Goal: Task Accomplishment & Management: Manage account settings

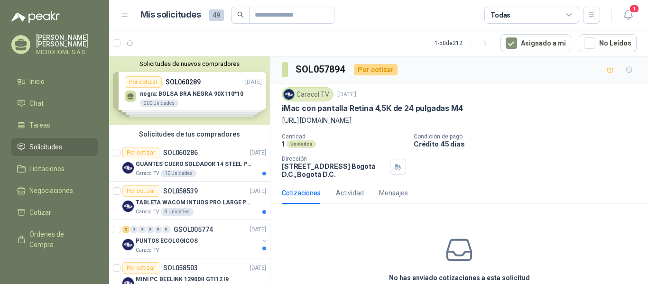
scroll to position [4, 0]
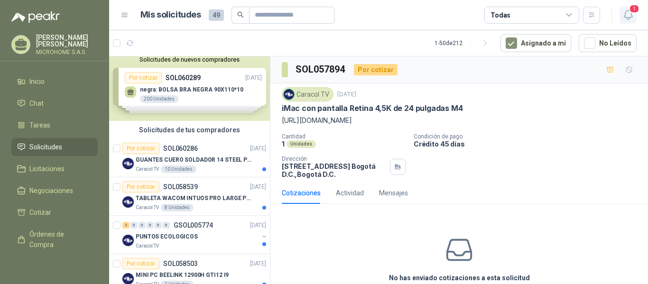
click at [629, 17] on icon "button" at bounding box center [628, 15] width 12 height 12
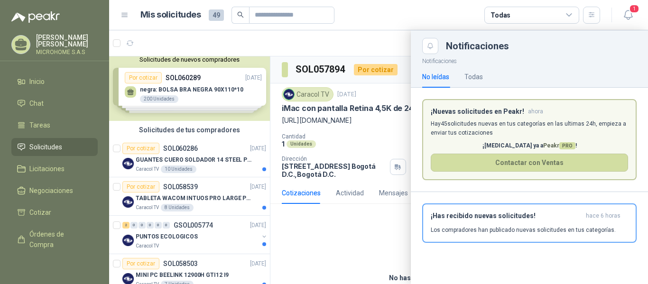
click at [407, 9] on article "Mis solicitudes 49 Todas" at bounding box center [370, 15] width 460 height 17
click at [60, 39] on p "[PERSON_NAME]" at bounding box center [67, 40] width 62 height 13
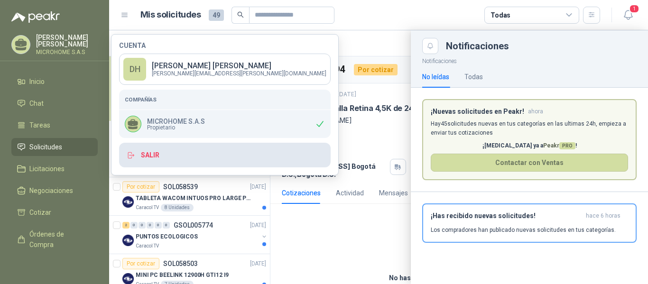
click at [157, 159] on button "Salir" at bounding box center [224, 155] width 211 height 25
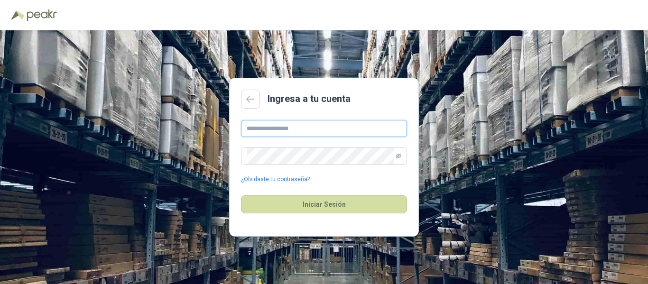
type input "**********"
click at [398, 157] on icon "eye-invisible" at bounding box center [398, 156] width 6 height 5
